Goal: Register for event/course

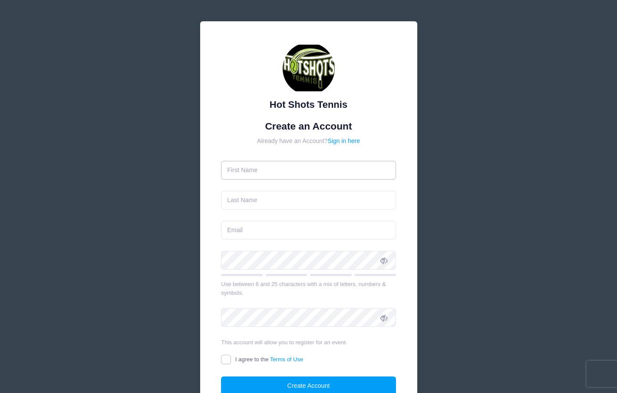
click at [312, 167] on input "text" at bounding box center [308, 170] width 175 height 19
type input "[PERSON_NAME]"
type input "[EMAIL_ADDRESS][DOMAIN_NAME]"
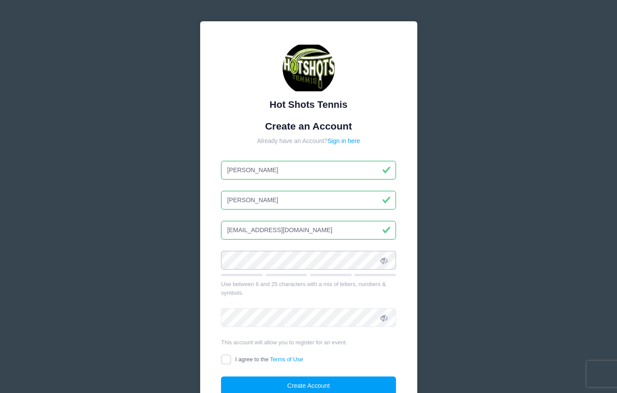
click at [149, 242] on div "Hot Shots Tennis Create an Account Already have an Account? Sign in here [PERSO…" at bounding box center [308, 236] width 617 height 473
click at [173, 281] on div "Hot Shots Tennis Create an Account Already have an Account? Sign in here [PERSO…" at bounding box center [308, 236] width 617 height 473
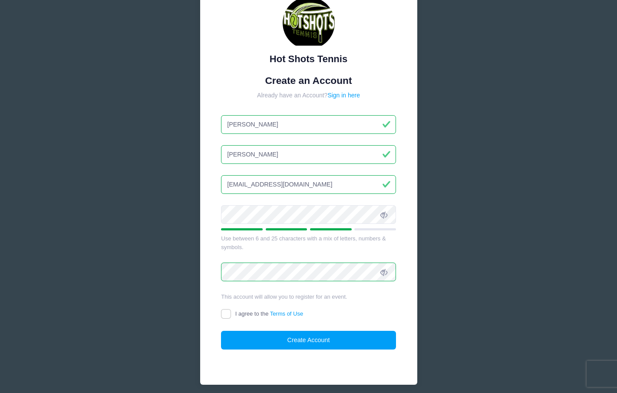
scroll to position [47, 0]
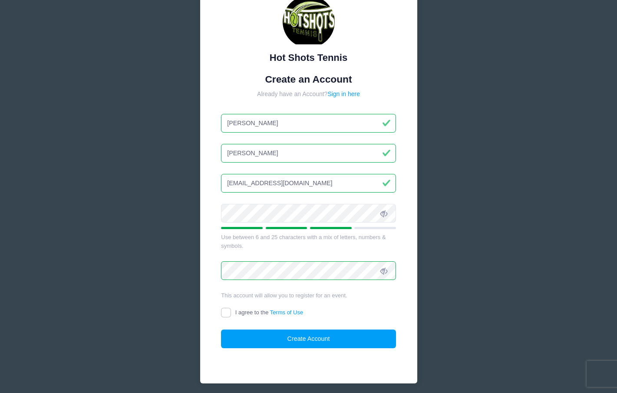
click at [243, 313] on span "I agree to the Terms of Use" at bounding box center [269, 312] width 68 height 7
click at [231, 313] on input "I agree to the Terms of Use" at bounding box center [226, 312] width 10 height 10
checkbox input "true"
click at [263, 341] on button "Create Account" at bounding box center [308, 338] width 175 height 19
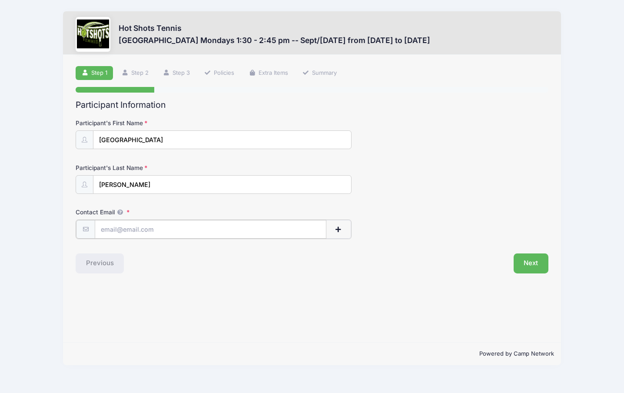
click at [163, 228] on input "Contact Email" at bounding box center [210, 229] width 231 height 19
type input "[EMAIL_ADDRESS][DOMAIN_NAME]"
click at [534, 270] on button "Next" at bounding box center [530, 262] width 35 height 20
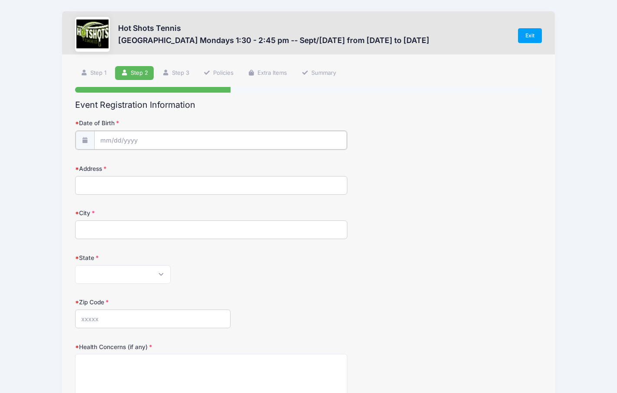
click at [127, 134] on input "Date of Birth" at bounding box center [220, 140] width 253 height 19
click at [173, 161] on input "2025" at bounding box center [176, 162] width 28 height 13
click at [186, 166] on span at bounding box center [187, 166] width 6 height 7
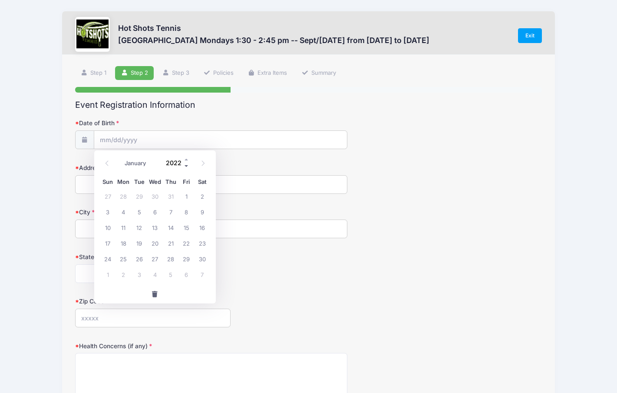
click at [186, 166] on span at bounding box center [187, 166] width 6 height 7
type input "2020"
click at [130, 166] on select "January February March April May June July August September October November De…" at bounding box center [139, 163] width 39 height 11
select select "10"
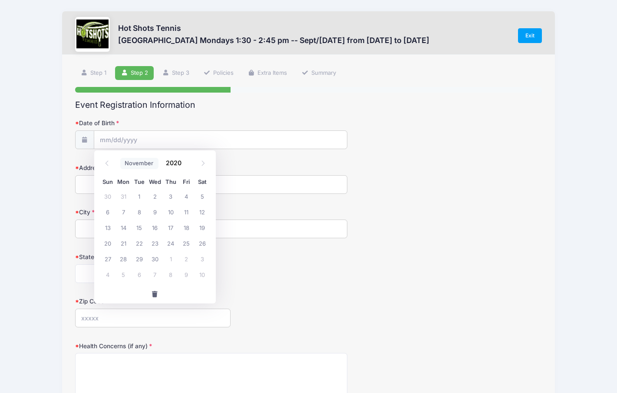
click at [120, 158] on select "January February March April May June July August September October November De…" at bounding box center [139, 163] width 39 height 11
click at [203, 211] on span "14" at bounding box center [203, 212] width 16 height 16
type input "[DATE]"
click at [153, 188] on input "Address" at bounding box center [211, 184] width 272 height 19
type input "[STREET_ADDRESS]"
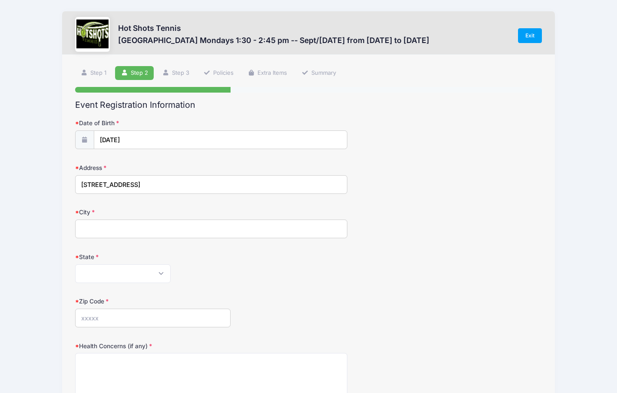
type input "EL SEGUNDO"
select select "CA"
type input "90245"
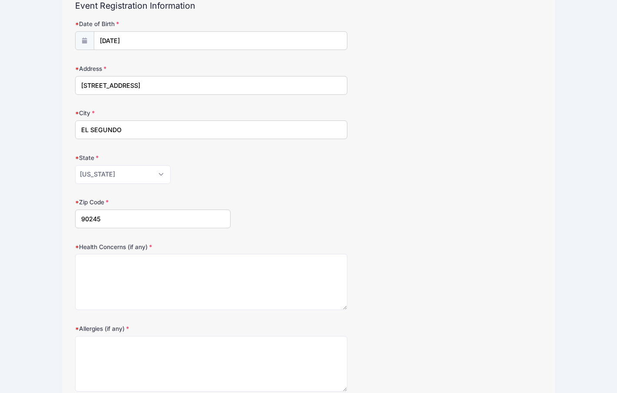
scroll to position [100, 0]
click at [180, 285] on textarea "Health Concerns (if any)" at bounding box center [211, 281] width 272 height 56
type textarea "none"
click at [161, 362] on textarea "Allergies (if any)" at bounding box center [211, 363] width 272 height 56
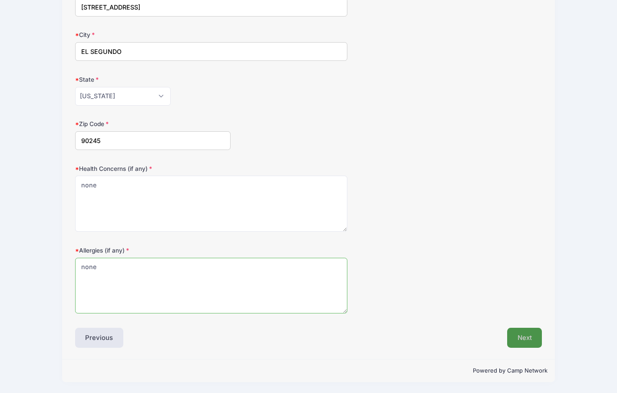
type textarea "none"
click at [521, 341] on button "Next" at bounding box center [524, 337] width 35 height 20
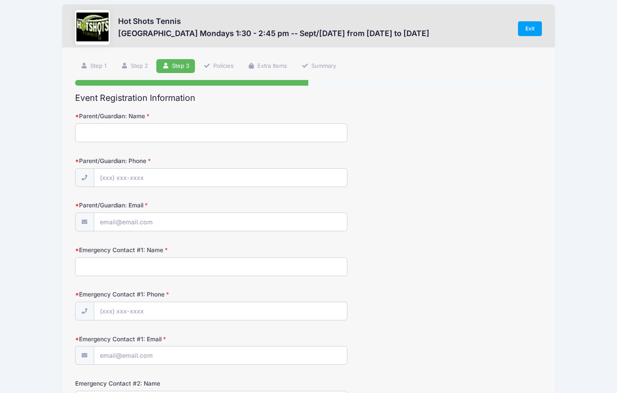
scroll to position [0, 0]
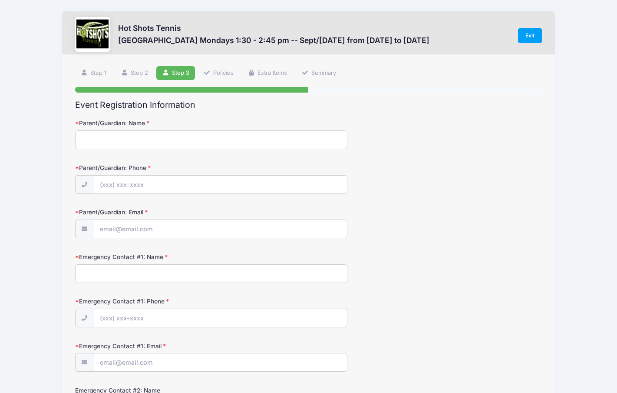
click at [230, 145] on input "Parent/Guardian: Name" at bounding box center [211, 139] width 272 height 19
type input "Angela Quan Edwards"
type input "(818) 620-1124"
type input "[EMAIL_ADDRESS][DOMAIN_NAME]"
click at [121, 273] on input "Emergency Contact #1: Name" at bounding box center [211, 273] width 272 height 19
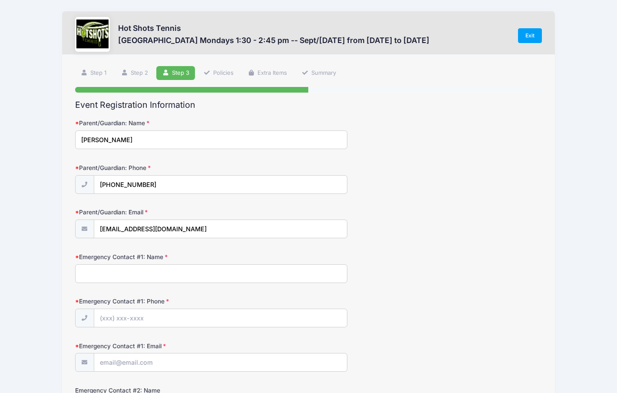
type input "Angela Quan Edwards"
type input "(818) 620-1124"
type input "[EMAIL_ADDRESS][DOMAIN_NAME]"
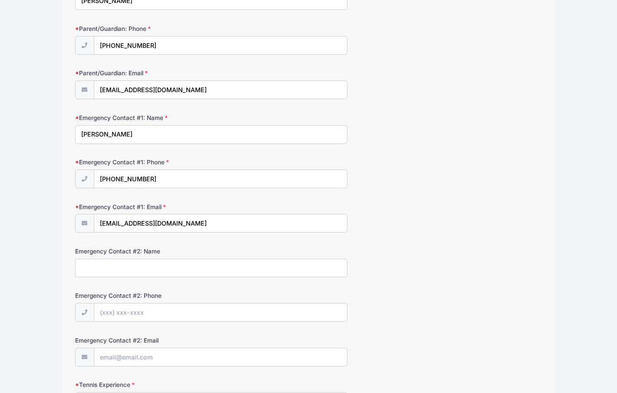
scroll to position [139, 0]
click at [189, 271] on input "Emergency Contact #2: Name" at bounding box center [211, 267] width 272 height 19
type input "Anthony Edwards"
click at [179, 309] on input "Emergency Contact #2: Phone" at bounding box center [220, 312] width 253 height 19
type input "(323) 301-2641"
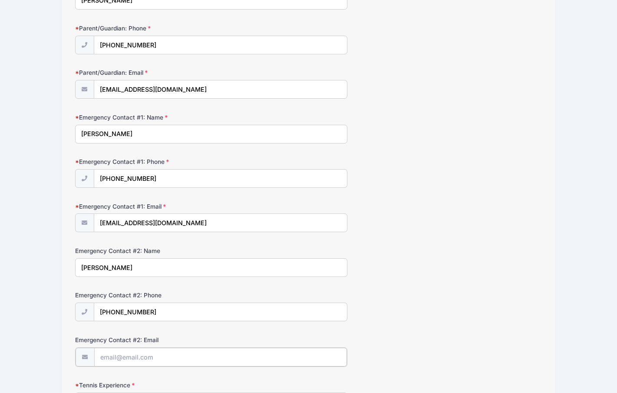
click at [224, 362] on input "Emergency Contact #2: Email" at bounding box center [220, 356] width 253 height 19
type input "d"
drag, startPoint x: 169, startPoint y: 359, endPoint x: 66, endPoint y: 339, distance: 104.8
click at [66, 340] on div "Step 3 /7 Step 1 Step 2 Step 3 Policies Extra Items Summary Participant Informa…" at bounding box center [308, 263] width 493 height 696
type input "edwards.anthony.login@gmail.com"
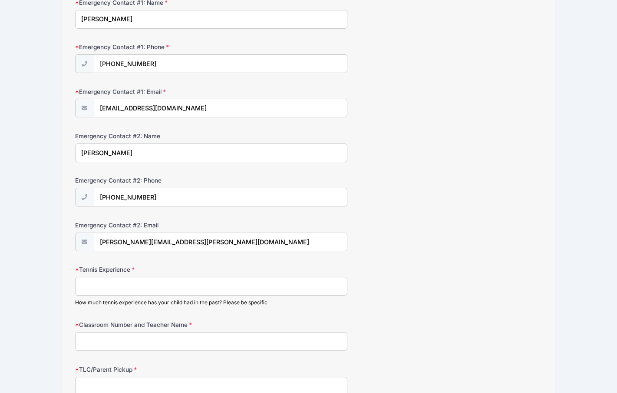
scroll to position [259, 0]
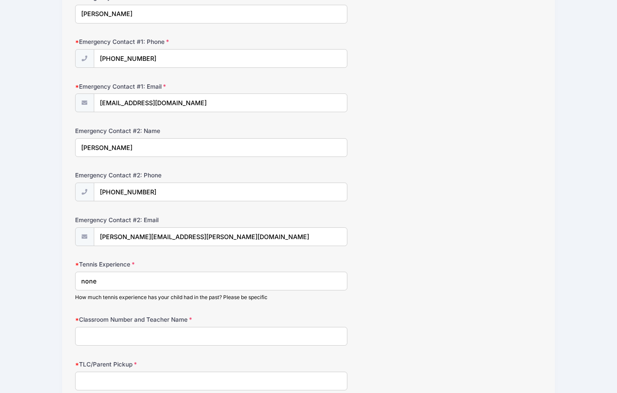
type input "none"
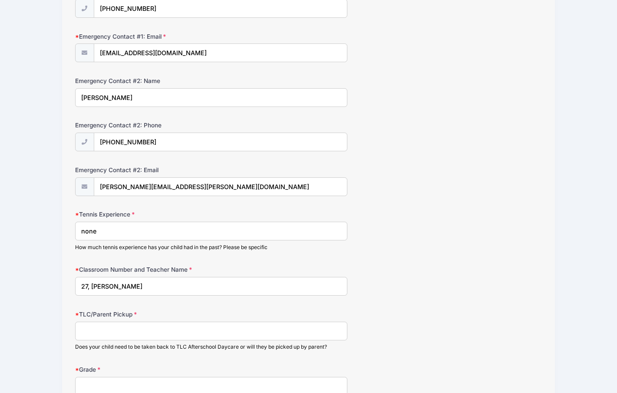
type input "27, Layne"
click at [86, 332] on input "TLC/Parent Pickup" at bounding box center [211, 330] width 272 height 19
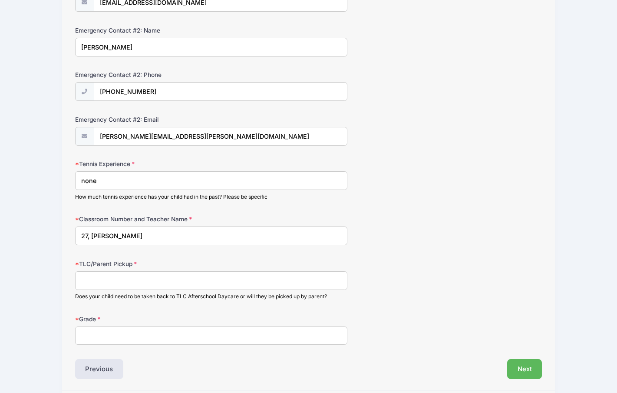
scroll to position [362, 0]
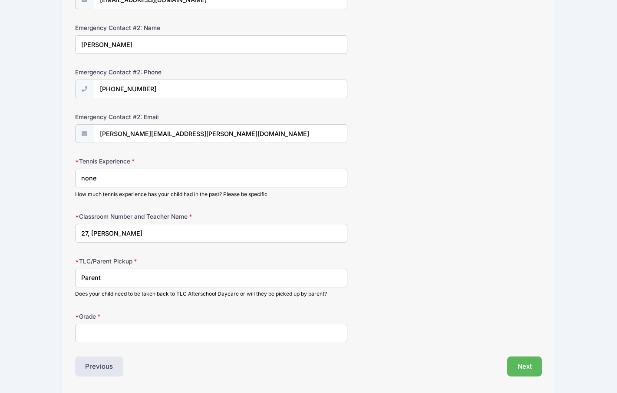
type input "Parent"
click at [94, 334] on input "Grade" at bounding box center [211, 333] width 272 height 19
type input "TK"
click at [511, 365] on button "Next" at bounding box center [524, 366] width 35 height 20
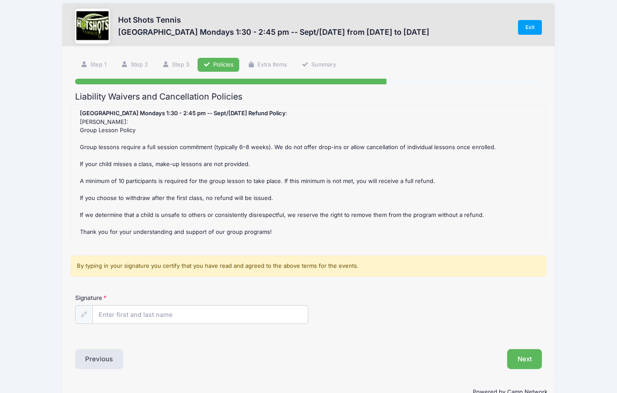
scroll to position [0, 0]
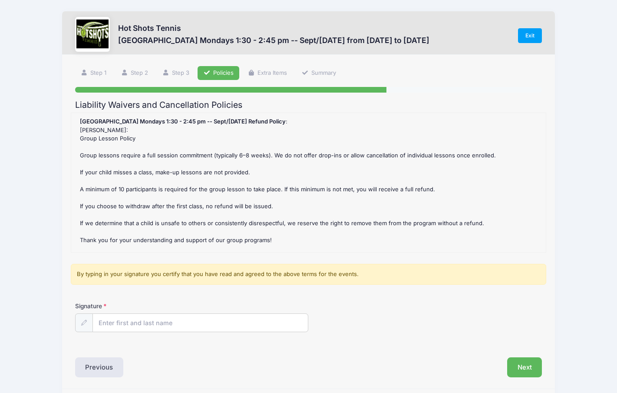
click at [174, 311] on div "Signature" at bounding box center [308, 316] width 467 height 30
click at [173, 325] on input "Signature" at bounding box center [200, 323] width 215 height 19
type input "Angela Edwards"
click at [185, 368] on div "Previous" at bounding box center [190, 367] width 238 height 20
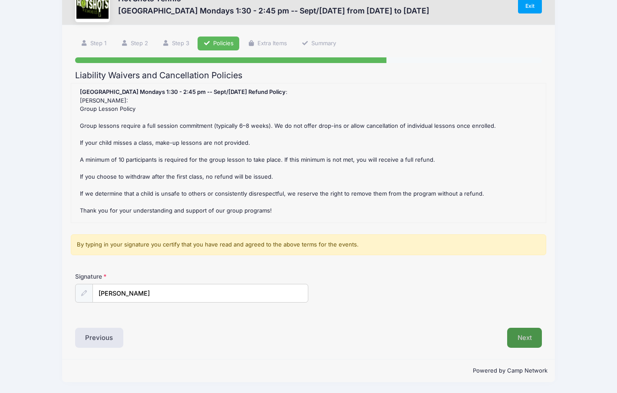
click at [512, 336] on button "Next" at bounding box center [524, 337] width 35 height 20
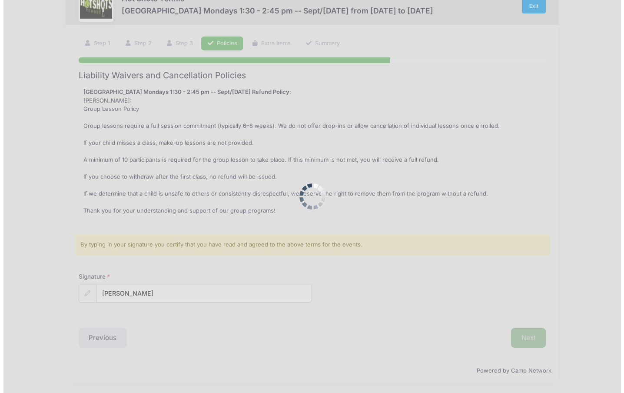
scroll to position [0, 0]
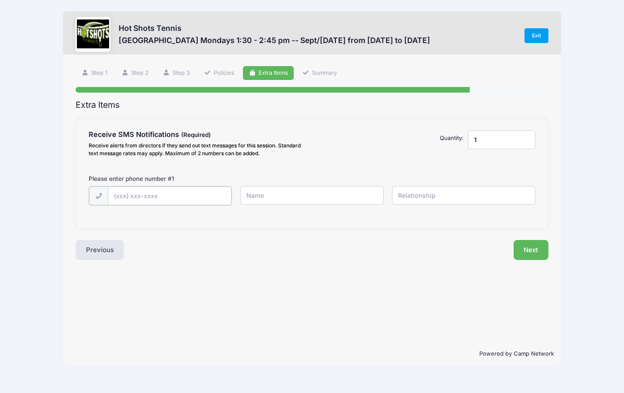
click at [191, 194] on input "text" at bounding box center [169, 195] width 123 height 19
type input "(818) 620-1124"
click at [276, 195] on input "text" at bounding box center [311, 195] width 143 height 19
type input "Angie Edwards"
type input "Mother"
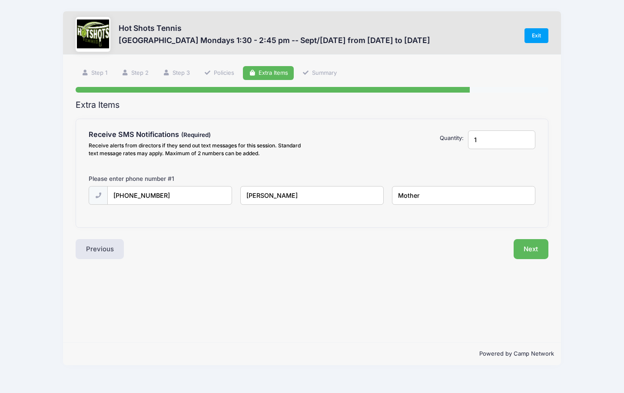
drag, startPoint x: 454, startPoint y: 132, endPoint x: 440, endPoint y: 131, distance: 14.4
click at [442, 131] on div "Receive SMS Notifications Receive alerts from directors if they send out text m…" at bounding box center [311, 145] width 455 height 30
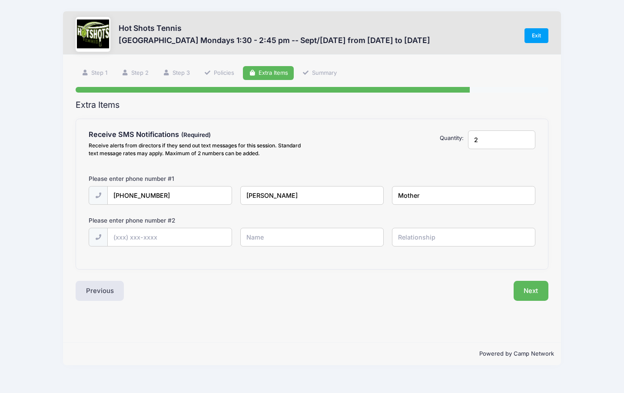
type input "2"
click at [207, 235] on input "text" at bounding box center [169, 237] width 123 height 19
type input "(818) 620-1094"
type input "Mary Quan"
type input "Grandmother"
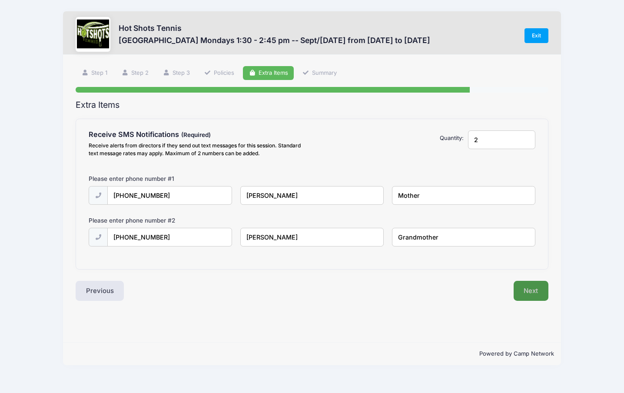
click at [522, 285] on button "Next" at bounding box center [530, 291] width 35 height 20
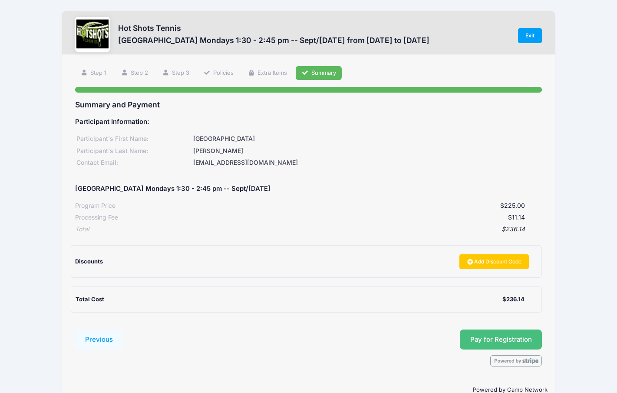
click at [505, 338] on button "Pay for Registration" at bounding box center [501, 339] width 83 height 20
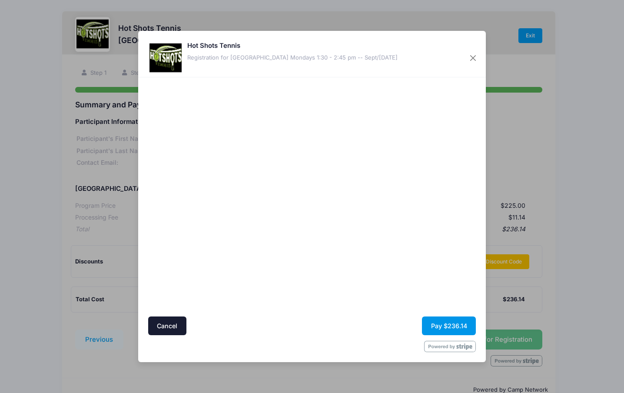
click at [448, 329] on button "Pay $236.14" at bounding box center [449, 325] width 54 height 19
